Goal: Information Seeking & Learning: Learn about a topic

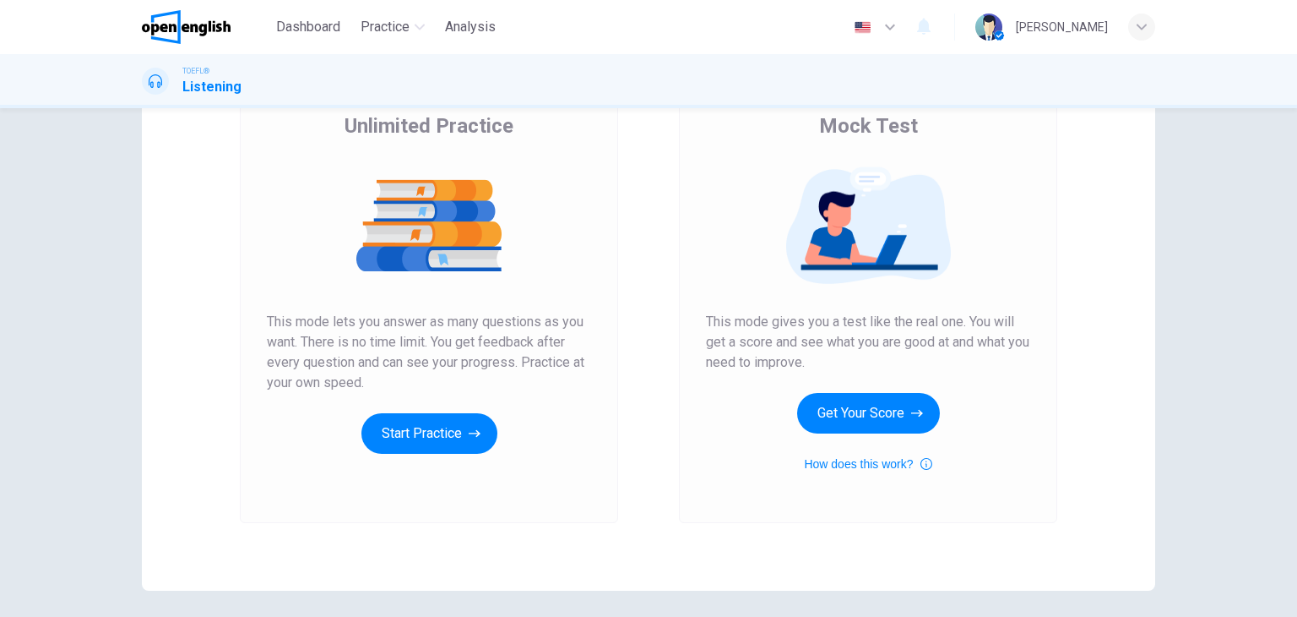
scroll to position [169, 0]
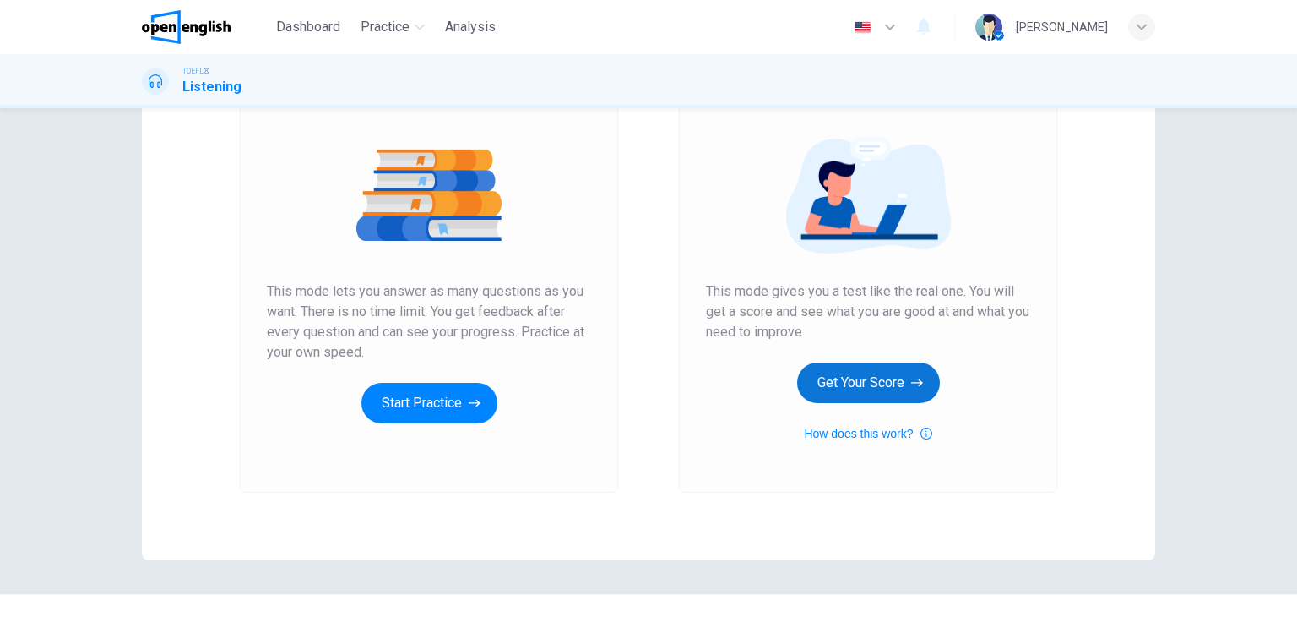
click at [890, 379] on button "Get Your Score" at bounding box center [868, 382] width 143 height 41
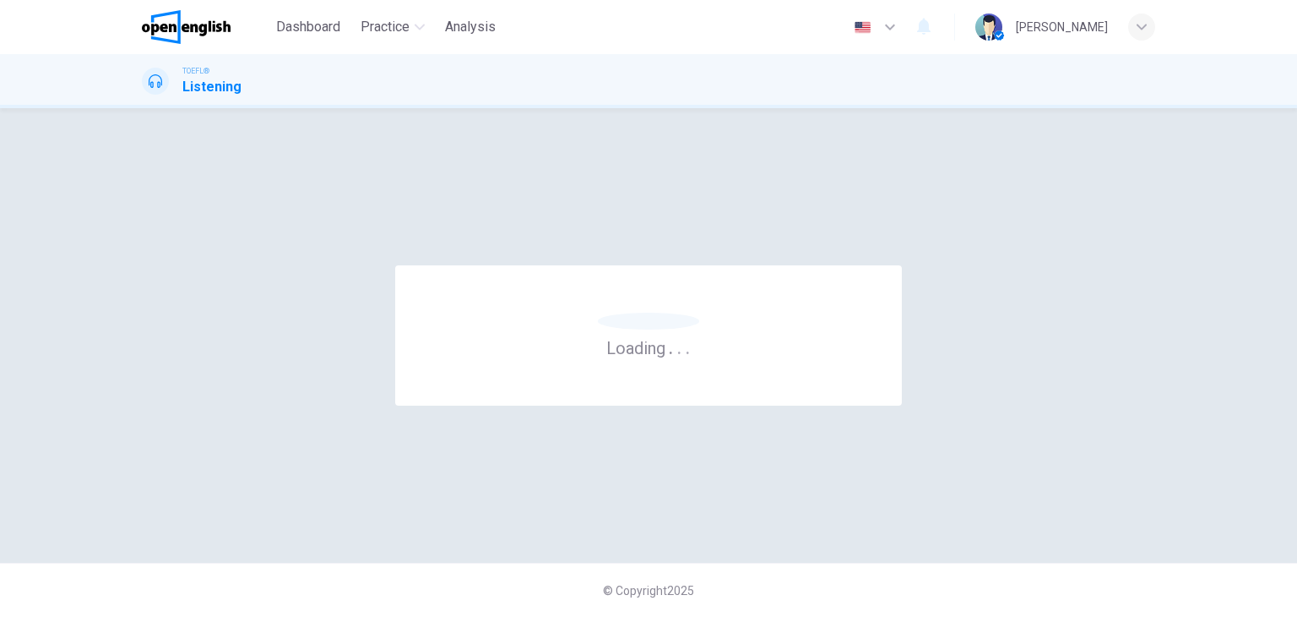
scroll to position [0, 0]
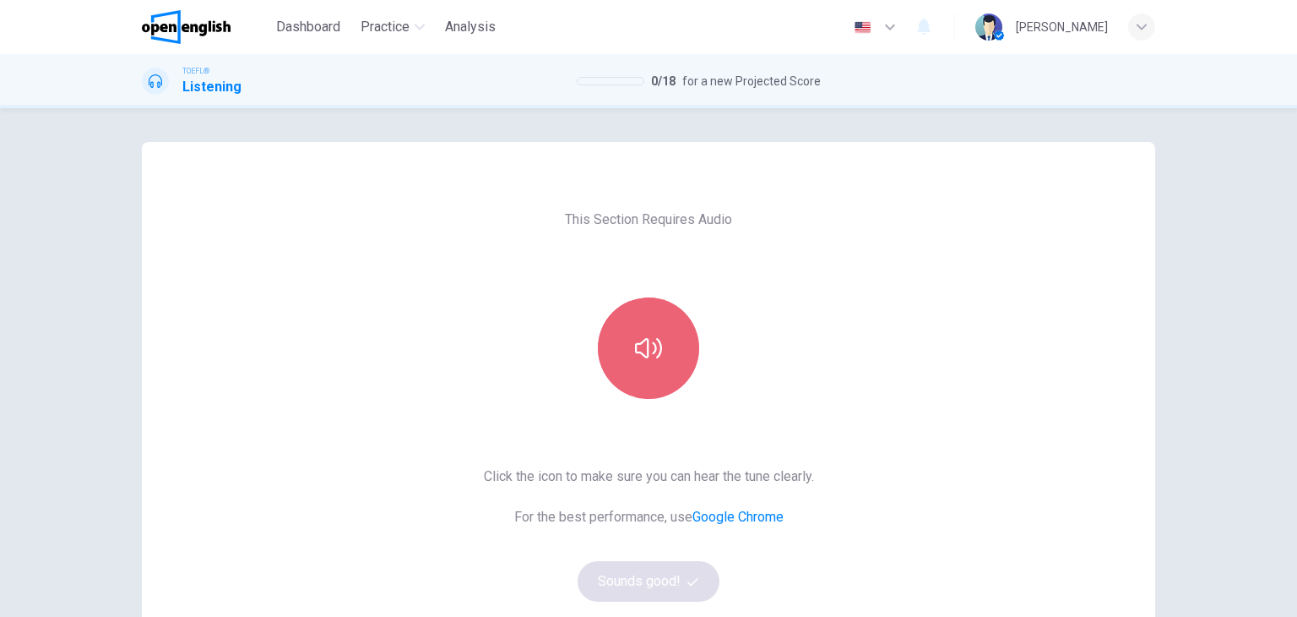
click at [635, 352] on icon "button" at bounding box center [648, 348] width 27 height 20
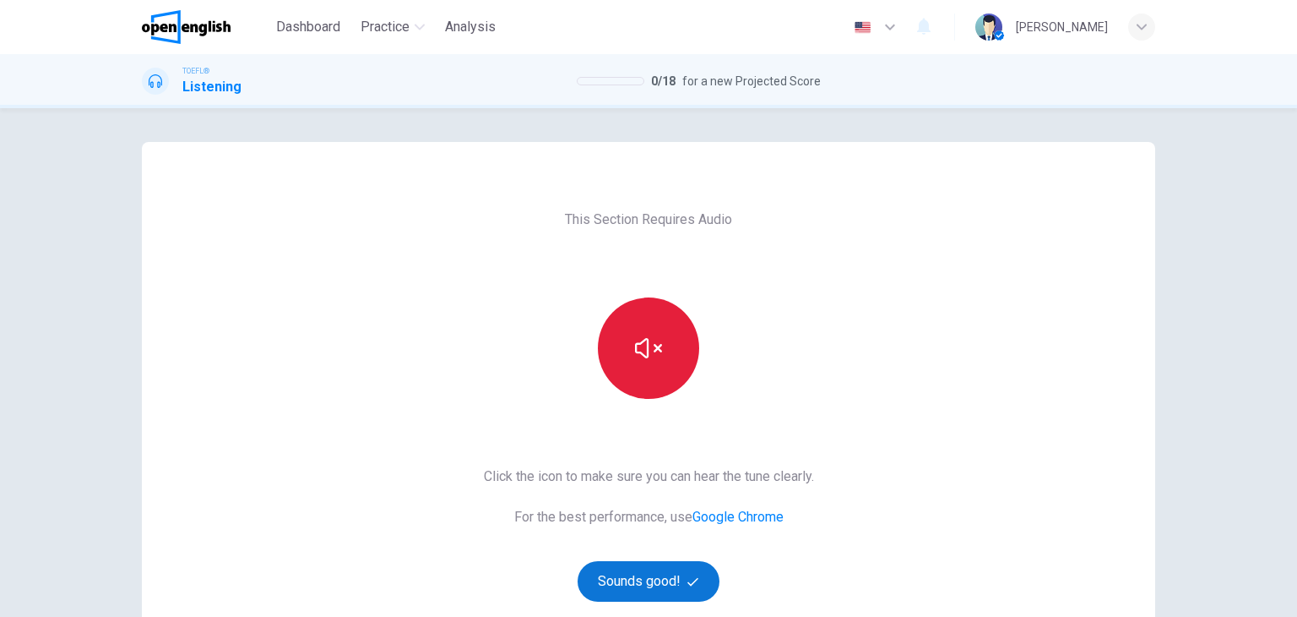
click at [669, 583] on button "Sounds good!" at bounding box center [649, 581] width 142 height 41
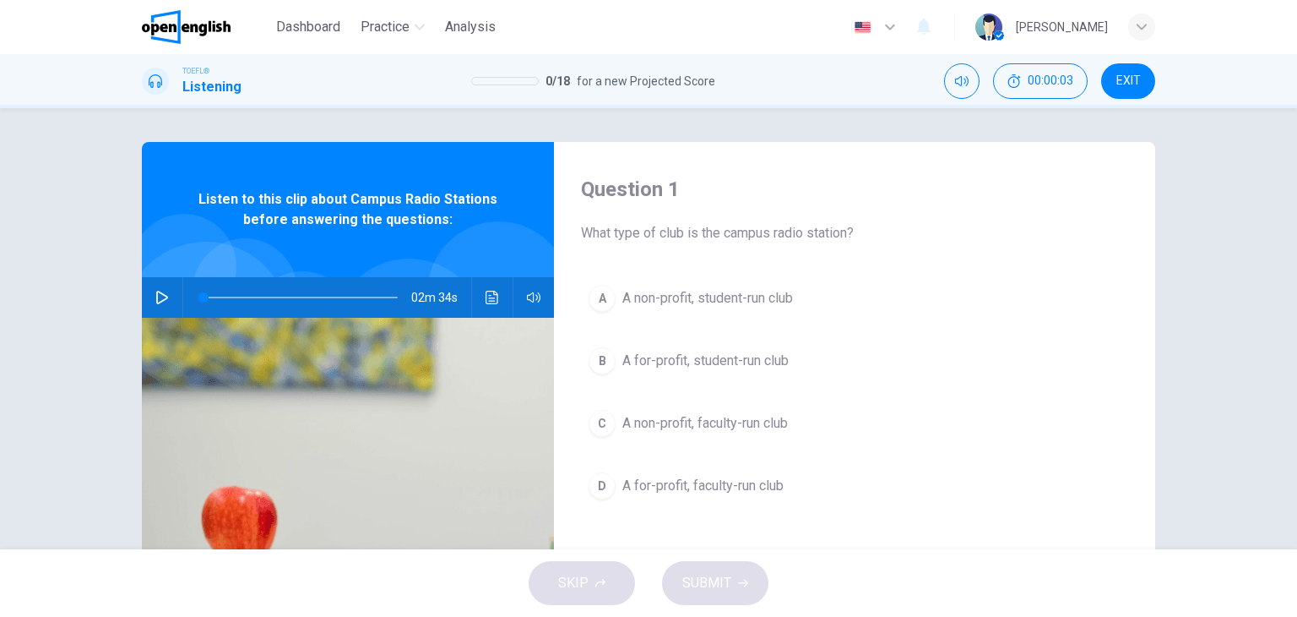
click at [156, 291] on icon "button" at bounding box center [162, 298] width 12 height 14
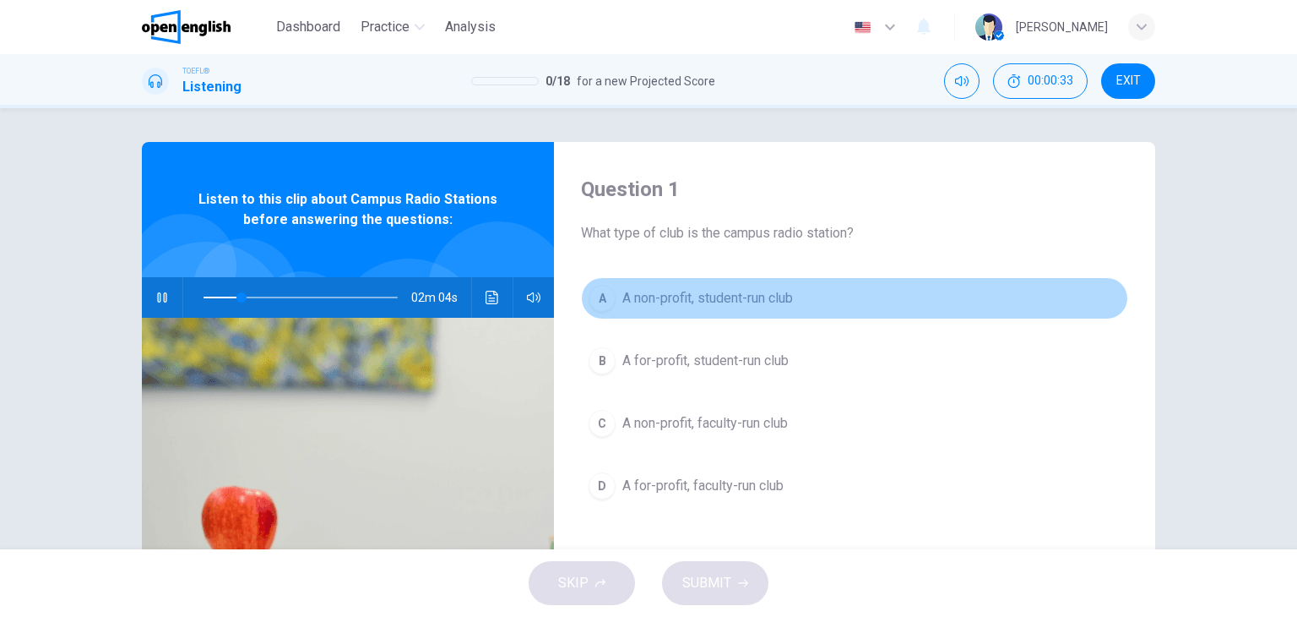
click at [705, 294] on span "A non-profit, student-run club" at bounding box center [708, 298] width 171 height 20
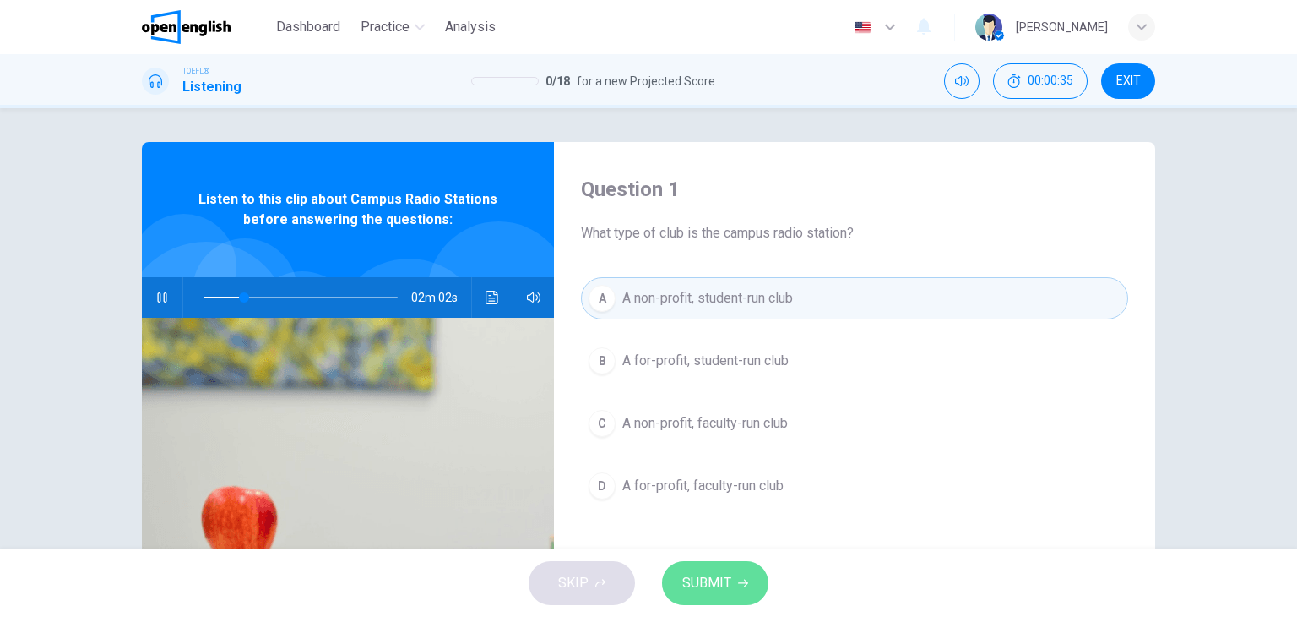
click at [733, 582] on button "SUBMIT" at bounding box center [715, 583] width 106 height 44
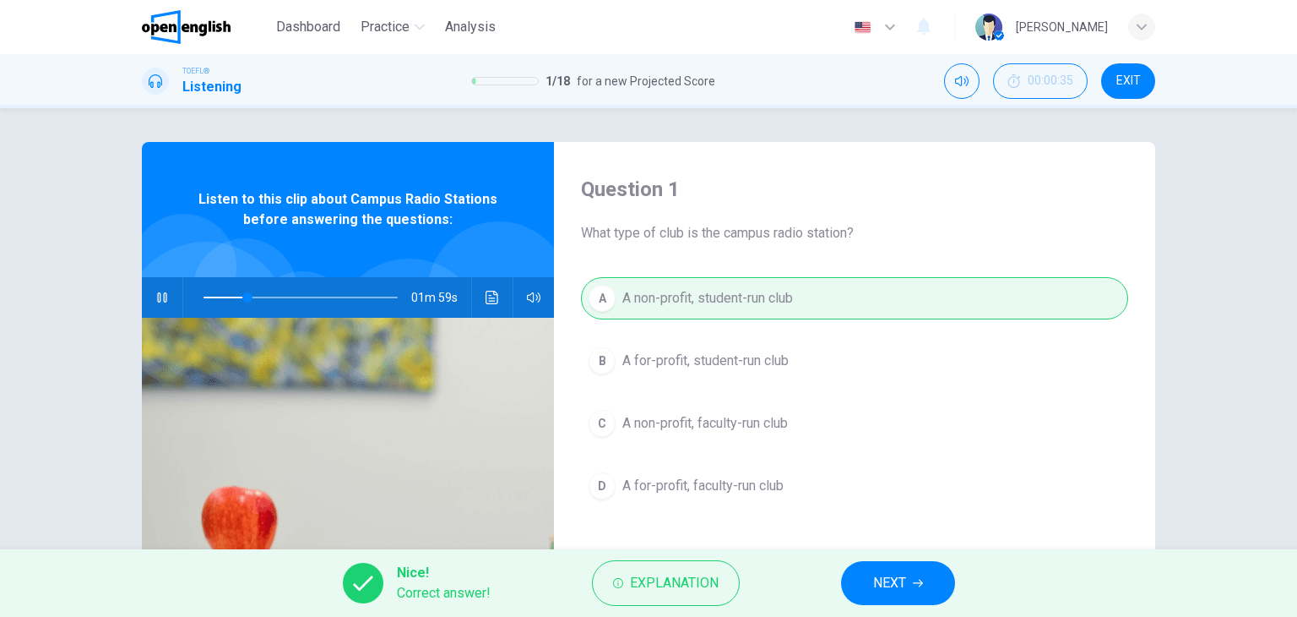
click at [916, 590] on button "NEXT" at bounding box center [898, 583] width 114 height 44
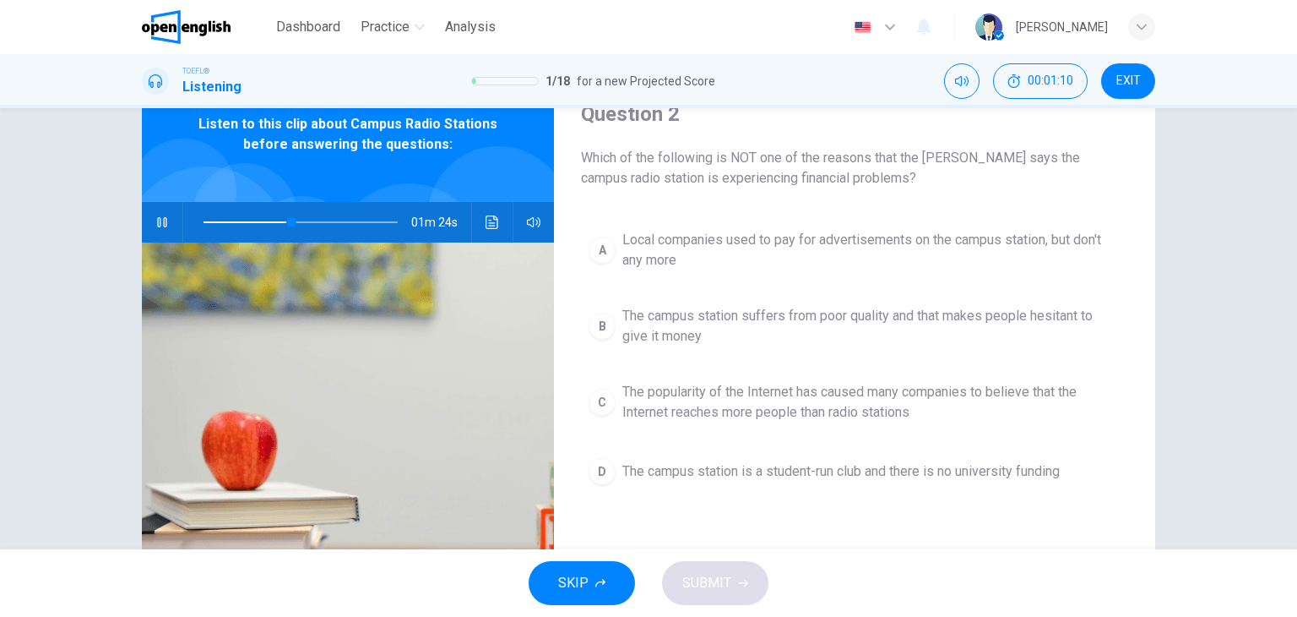
scroll to position [84, 0]
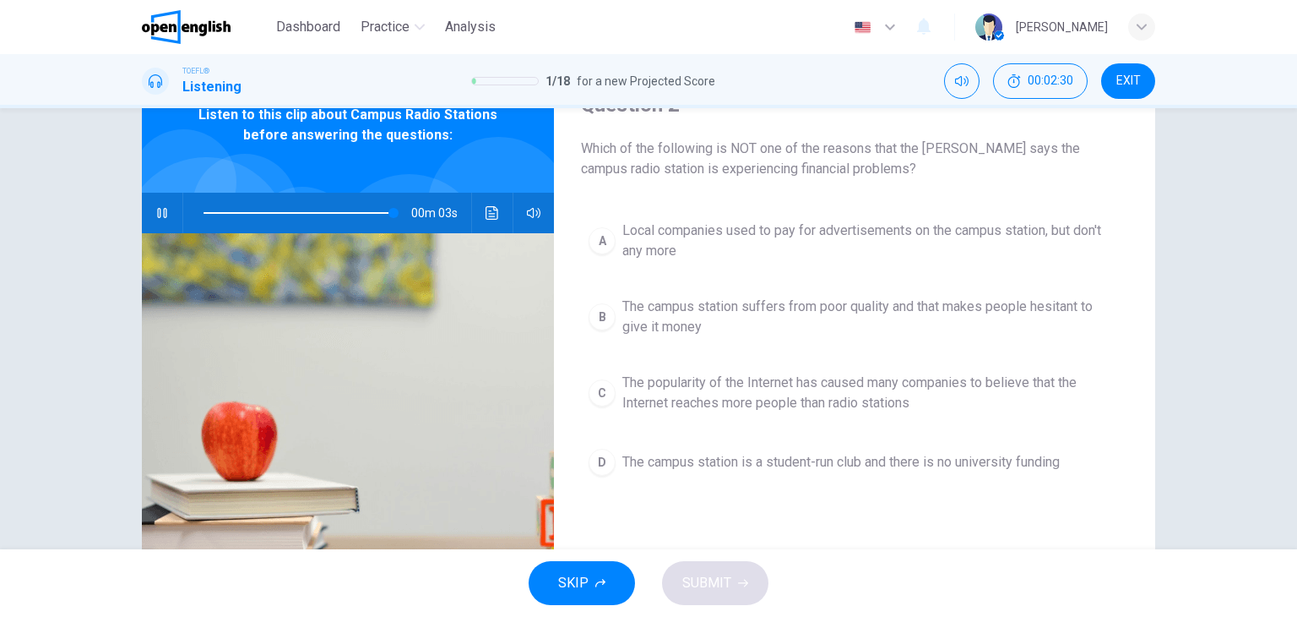
click at [160, 215] on icon "button" at bounding box center [162, 213] width 14 height 14
click at [160, 216] on icon "button" at bounding box center [162, 213] width 14 height 14
click at [162, 215] on icon "button" at bounding box center [162, 213] width 14 height 14
click at [204, 212] on span at bounding box center [301, 213] width 194 height 24
drag, startPoint x: 206, startPoint y: 215, endPoint x: 166, endPoint y: 215, distance: 39.7
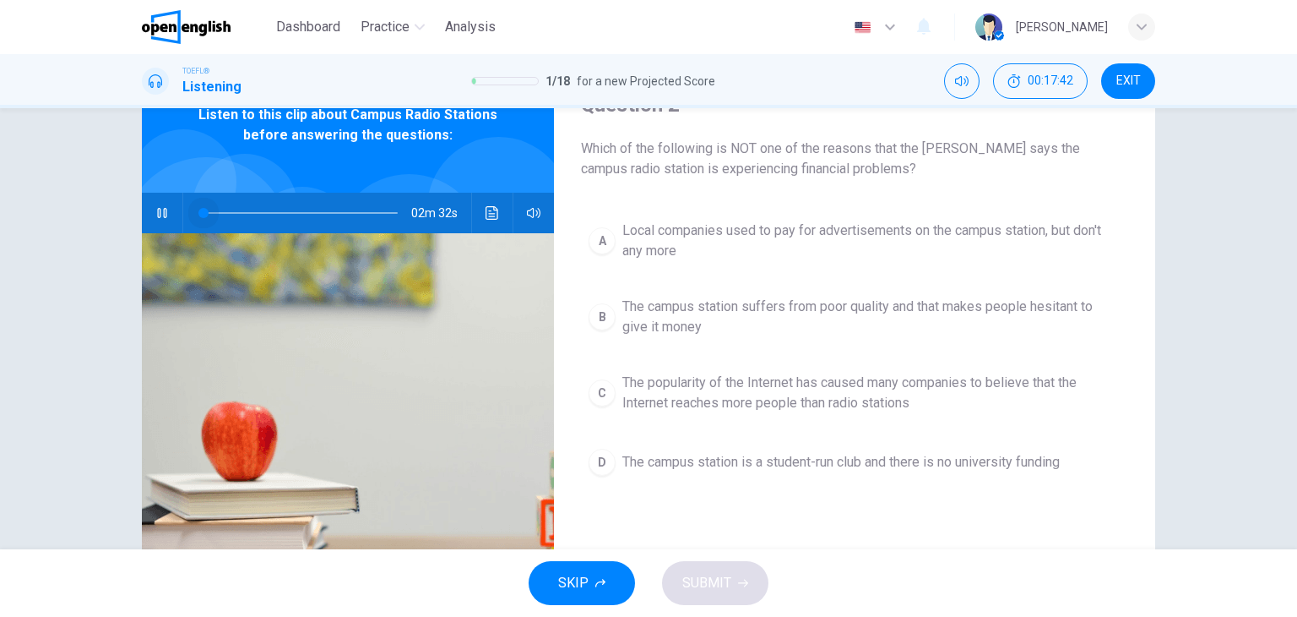
click at [173, 214] on div "02m 32s" at bounding box center [348, 213] width 412 height 41
click at [157, 201] on button "button" at bounding box center [162, 213] width 27 height 41
type input "**"
